Goal: Check status: Check status

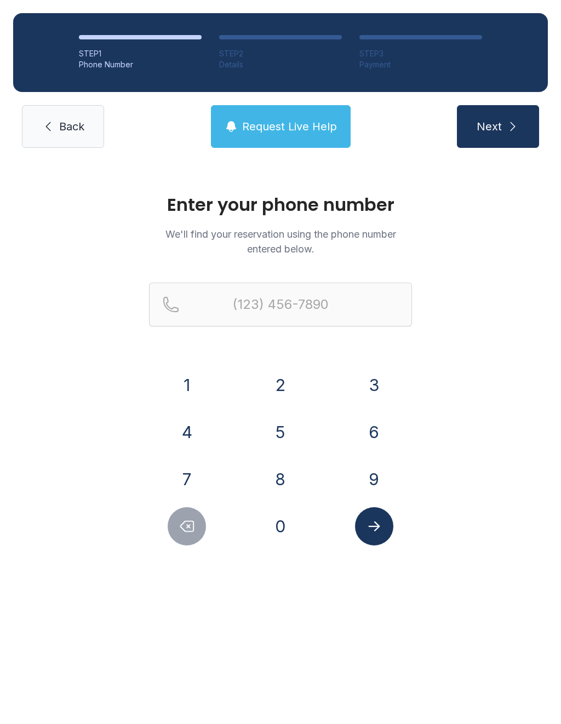
click at [197, 471] on button "7" at bounding box center [187, 479] width 38 height 38
click at [270, 381] on button "2" at bounding box center [280, 385] width 38 height 38
click at [286, 535] on button "0" at bounding box center [280, 526] width 38 height 38
click at [374, 475] on button "9" at bounding box center [374, 479] width 38 height 38
click at [377, 389] on button "3" at bounding box center [374, 385] width 38 height 38
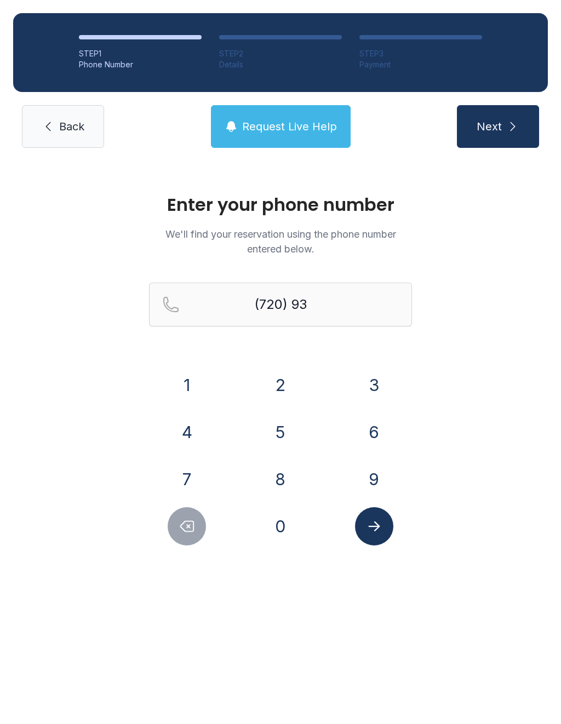
click at [282, 438] on button "5" at bounding box center [280, 432] width 38 height 38
click at [378, 469] on button "9" at bounding box center [374, 479] width 38 height 38
click at [293, 523] on button "0" at bounding box center [280, 526] width 38 height 38
click at [190, 486] on button "7" at bounding box center [187, 479] width 38 height 38
click at [364, 437] on button "6" at bounding box center [374, 432] width 38 height 38
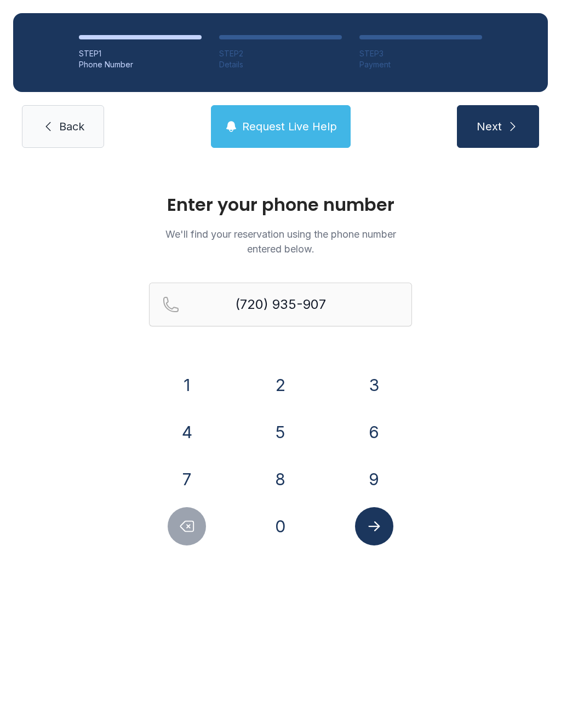
type input "[PHONE_NUMBER]"
click at [380, 528] on icon "Submit lookup form" at bounding box center [374, 526] width 16 height 16
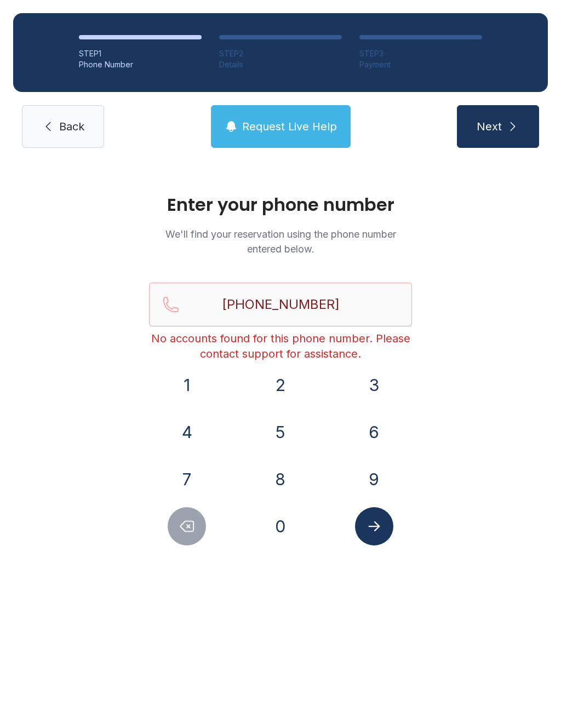
click at [276, 136] on button "Request Live Help" at bounding box center [281, 126] width 140 height 43
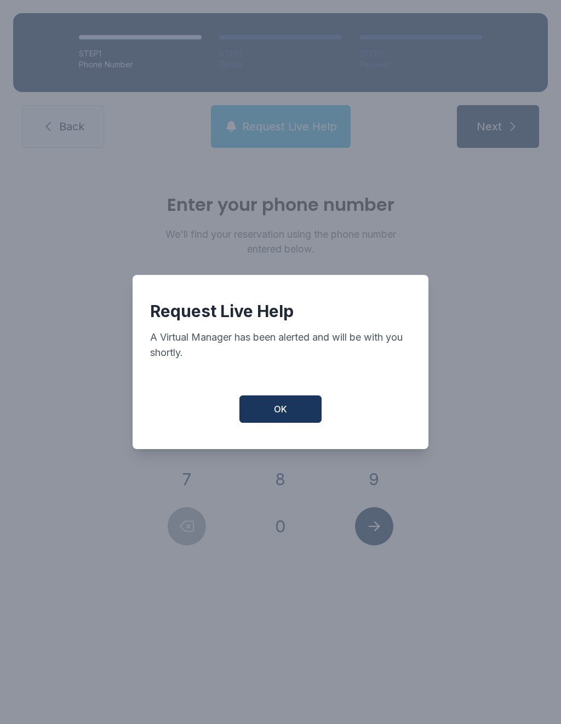
click at [275, 412] on span "OK" at bounding box center [280, 408] width 13 height 13
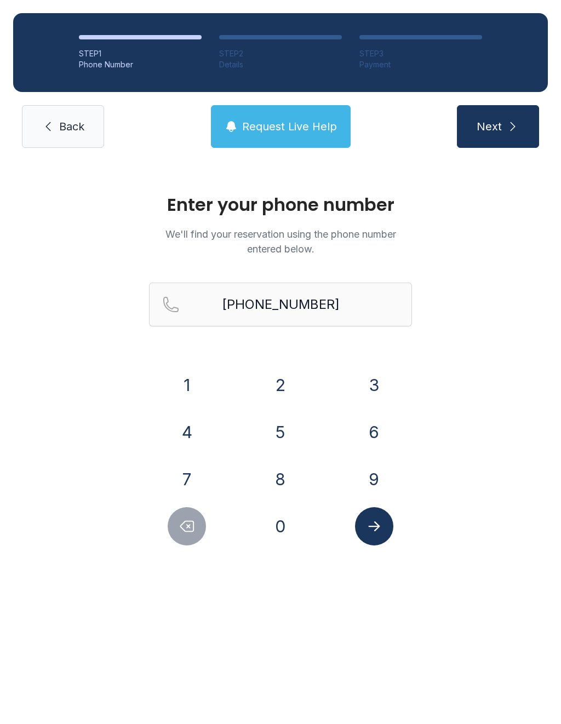
click at [290, 125] on span "Request Live Help" at bounding box center [289, 126] width 95 height 15
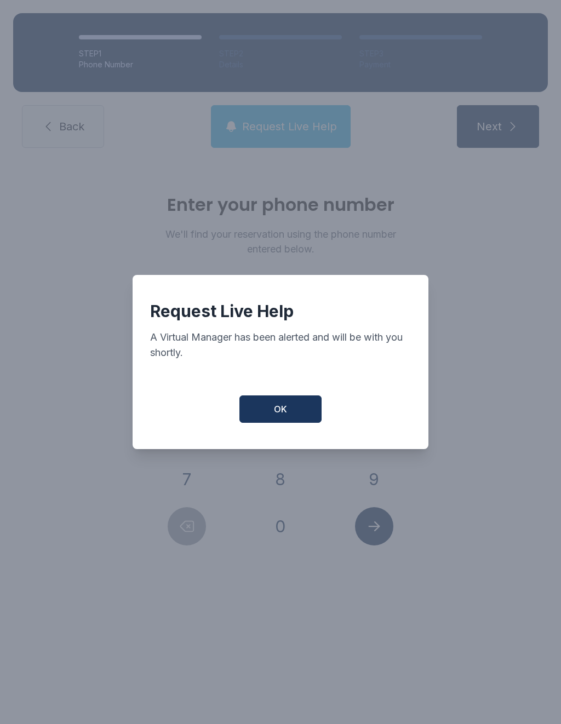
click at [295, 411] on button "OK" at bounding box center [280, 408] width 82 height 27
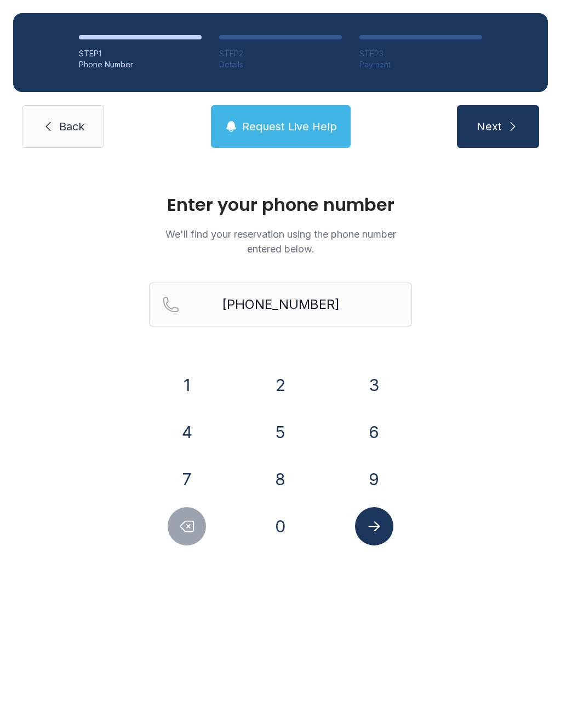
click at [298, 125] on span "Request Live Help" at bounding box center [289, 126] width 95 height 15
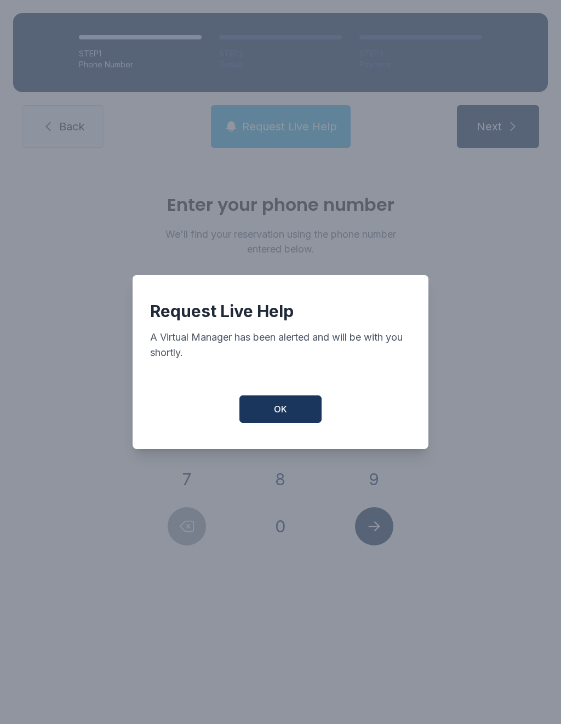
click at [293, 413] on button "OK" at bounding box center [280, 408] width 82 height 27
